Goal: Information Seeking & Learning: Understand process/instructions

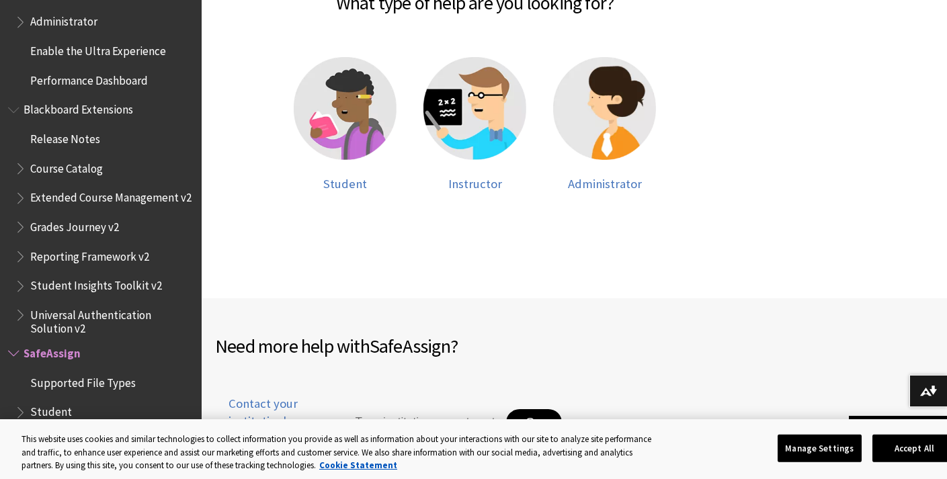
scroll to position [349, 0]
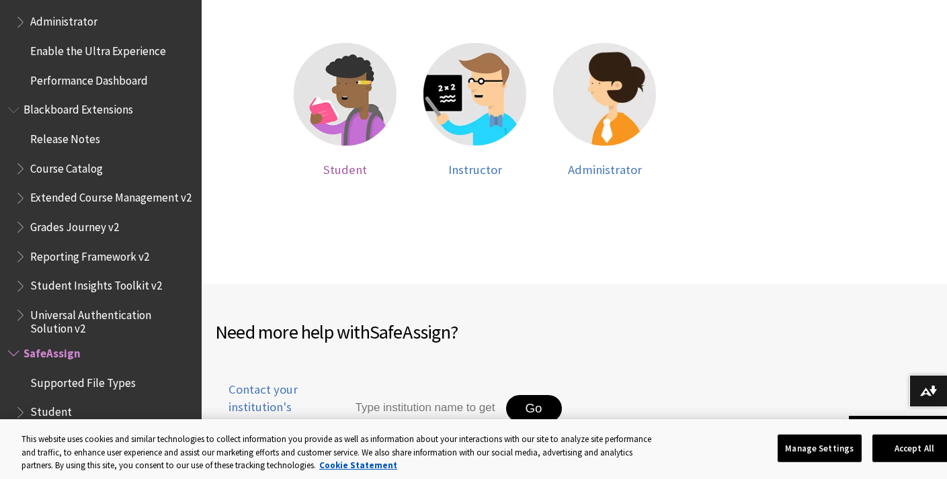
click at [354, 168] on span "Student" at bounding box center [345, 169] width 44 height 15
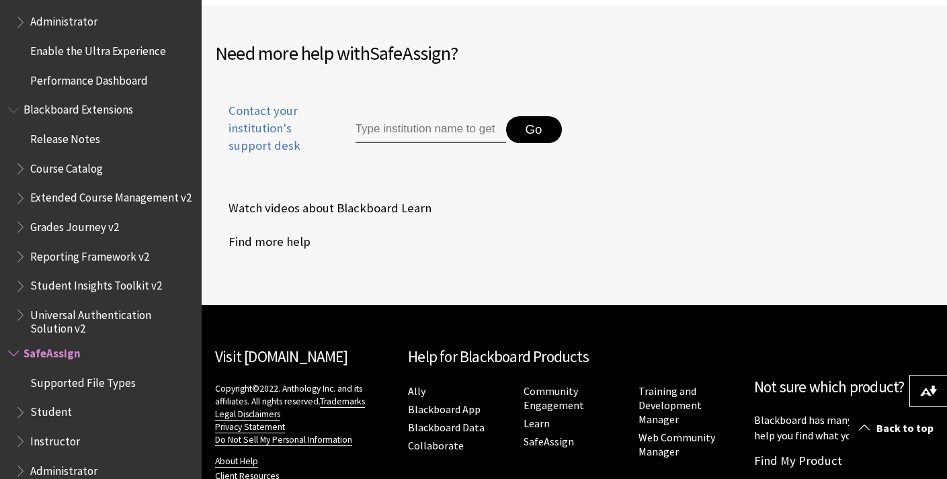
scroll to position [626, 0]
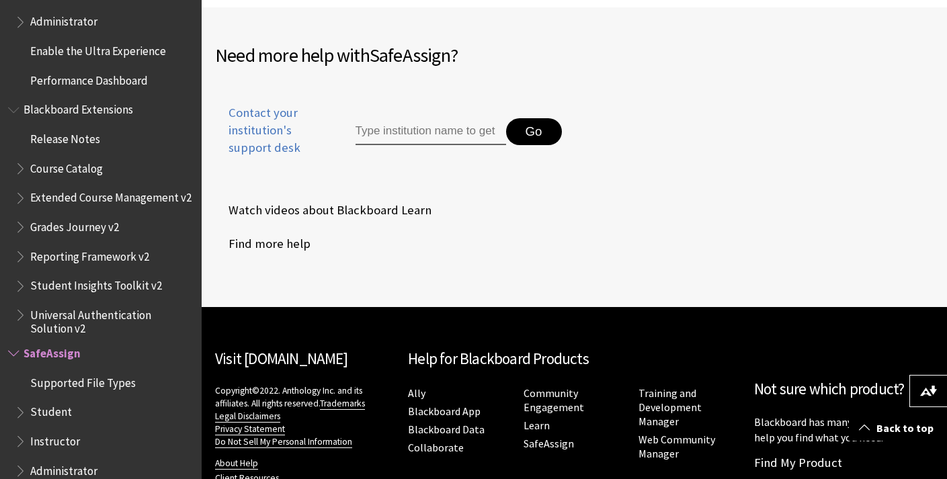
click at [37, 401] on span "Student" at bounding box center [51, 410] width 42 height 18
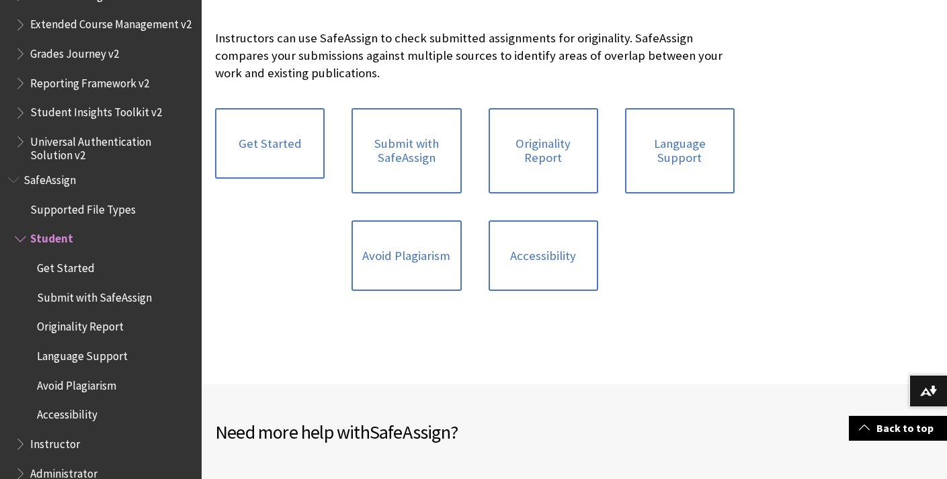
scroll to position [236, 0]
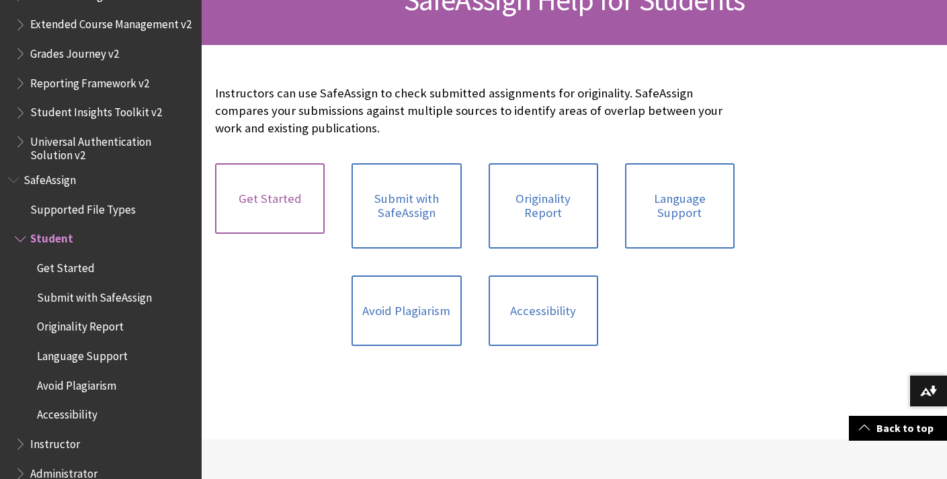
click at [278, 206] on link "Get Started" at bounding box center [270, 198] width 110 height 71
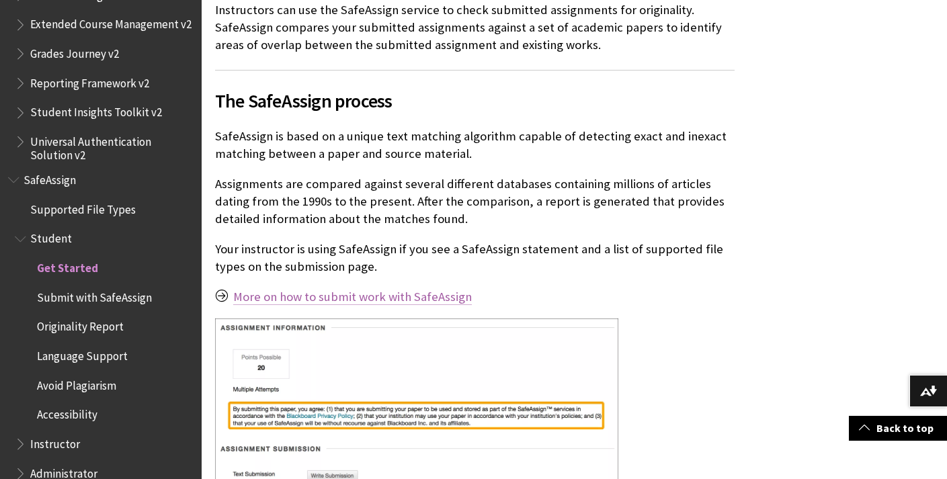
scroll to position [320, 0]
click at [110, 286] on span "Submit with SafeAssign" at bounding box center [94, 295] width 115 height 18
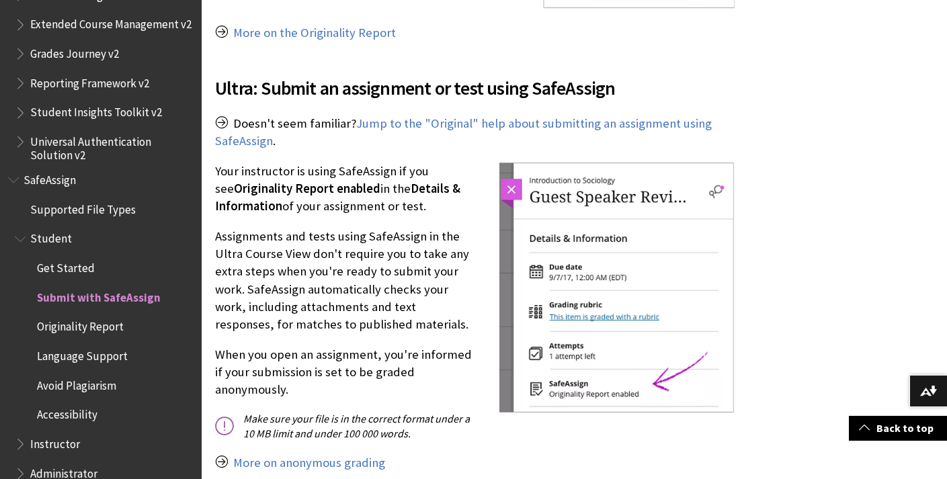
scroll to position [1546, 0]
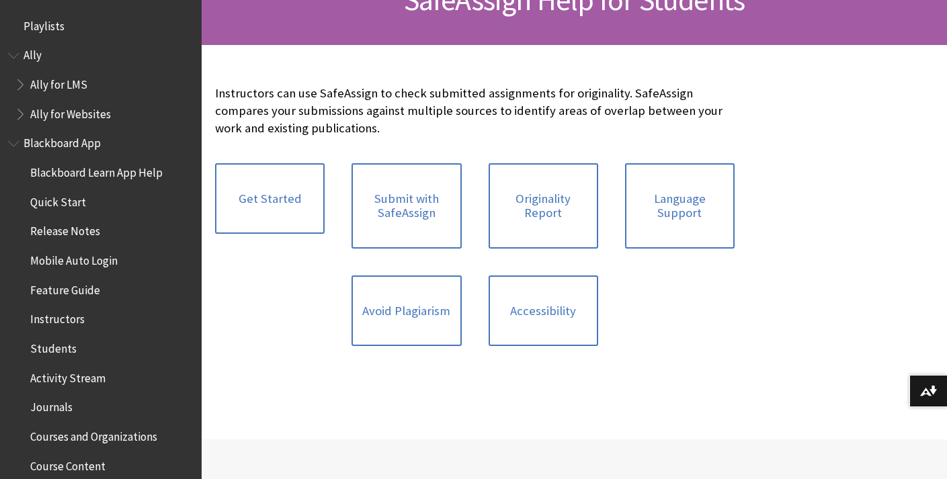
scroll to position [1536, 0]
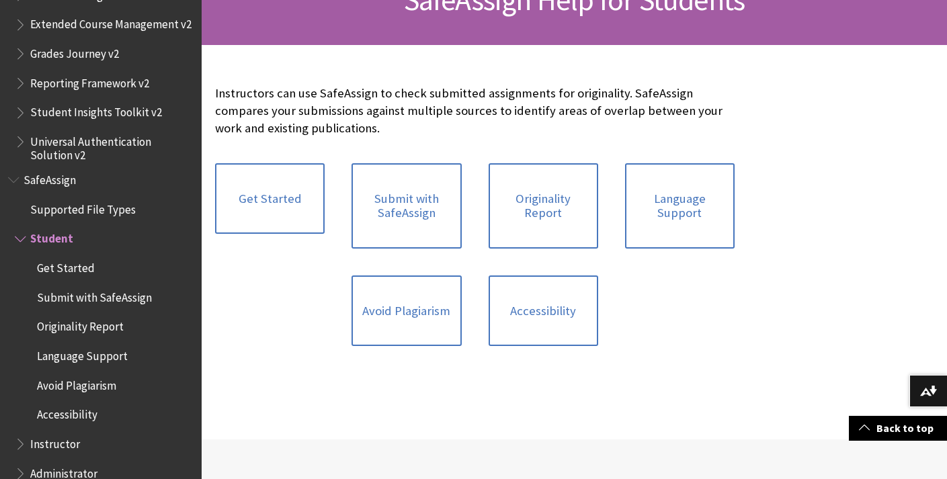
click at [706, 3] on span "SafeAssign Help for Students" at bounding box center [574, -1] width 341 height 37
